Goal: Task Accomplishment & Management: Use online tool/utility

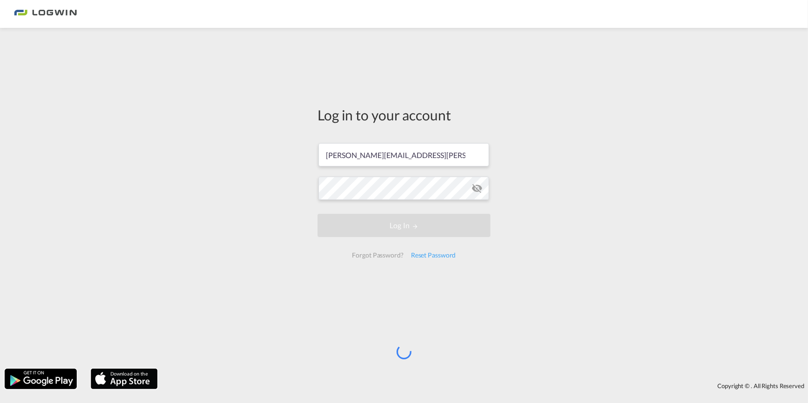
click at [651, 146] on div "Log in to your account bonnie.mui@logwin-logistics.com Log In Forgot Password? …" at bounding box center [404, 199] width 808 height 332
drag, startPoint x: 232, startPoint y: 166, endPoint x: 230, endPoint y: 28, distance: 137.7
click at [231, 164] on div "Log in to your account bonnie.mui@logwin-logistics.com Log In Forgot Password? …" at bounding box center [404, 199] width 808 height 332
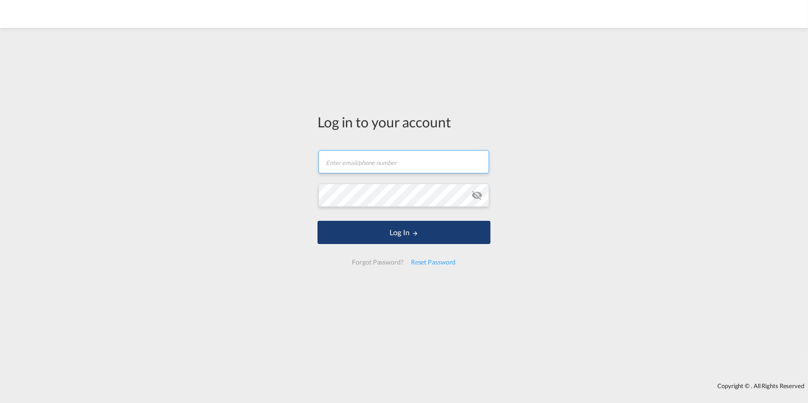
type input "[PERSON_NAME][EMAIL_ADDRESS][PERSON_NAME][DOMAIN_NAME]"
drag, startPoint x: 406, startPoint y: 234, endPoint x: 403, endPoint y: 238, distance: 5.3
click at [406, 235] on button "Log In" at bounding box center [404, 232] width 173 height 23
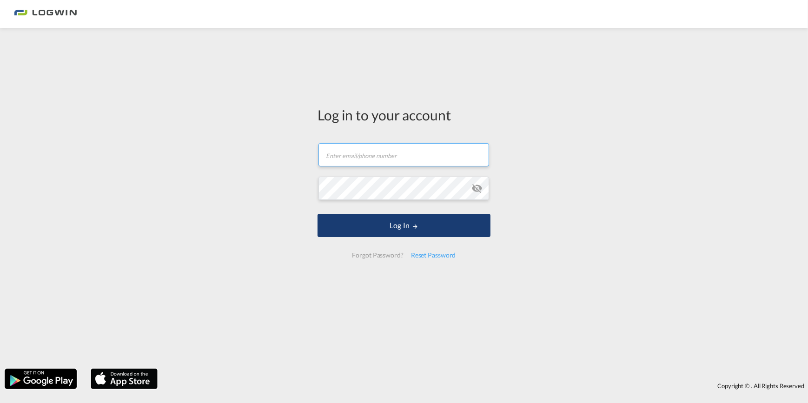
type input "[PERSON_NAME][EMAIL_ADDRESS][PERSON_NAME][DOMAIN_NAME]"
click at [432, 228] on button "Log In" at bounding box center [404, 225] width 173 height 23
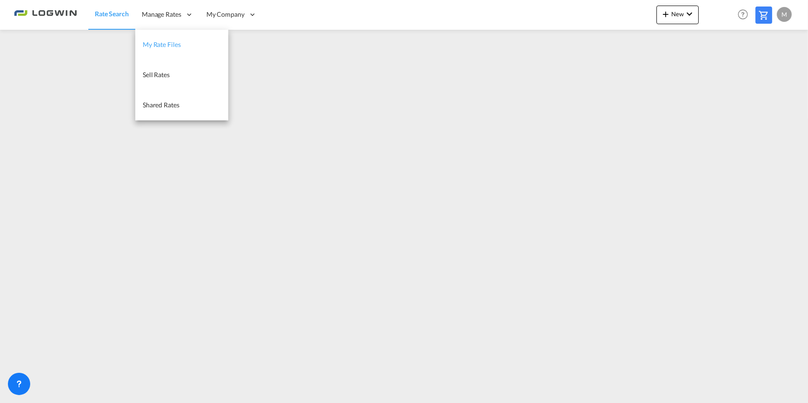
click at [169, 44] on span "My Rate Files" at bounding box center [162, 44] width 38 height 8
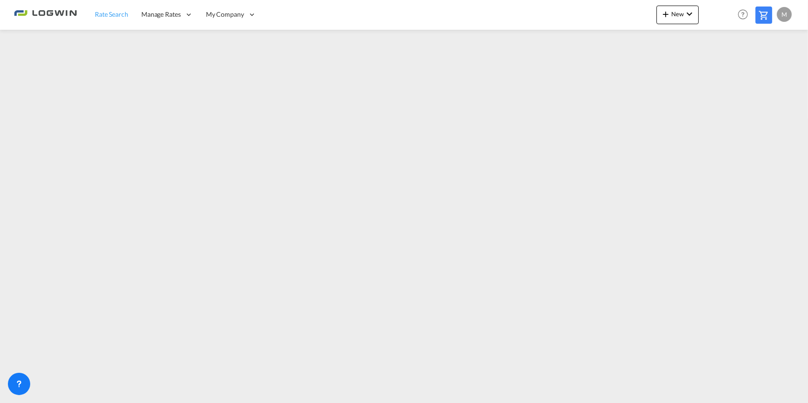
click at [120, 15] on span "Rate Search" at bounding box center [111, 14] width 33 height 8
